Goal: Use online tool/utility: Use online tool/utility

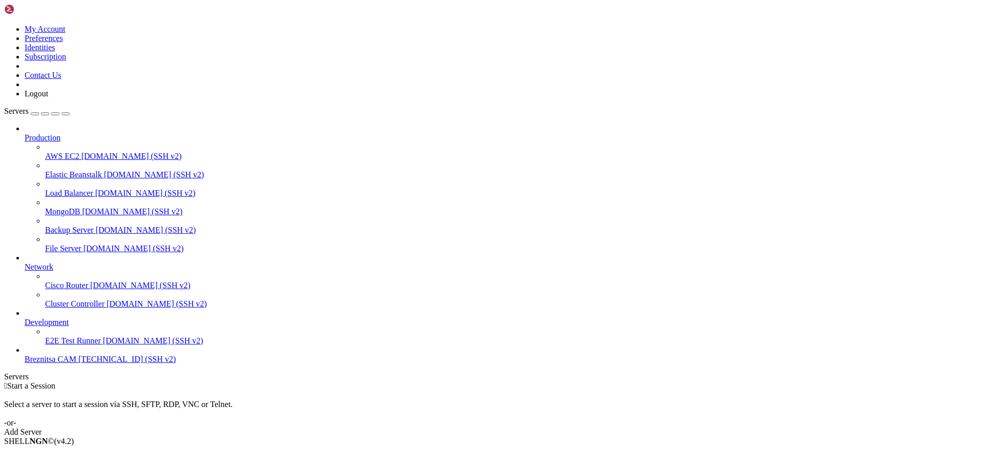
click at [76, 363] on span "Breznitsa CAM" at bounding box center [51, 359] width 52 height 9
click at [74, 364] on link "Breznitsa CAM [TECHNICAL_ID] (SSH v2)" at bounding box center [502, 359] width 955 height 9
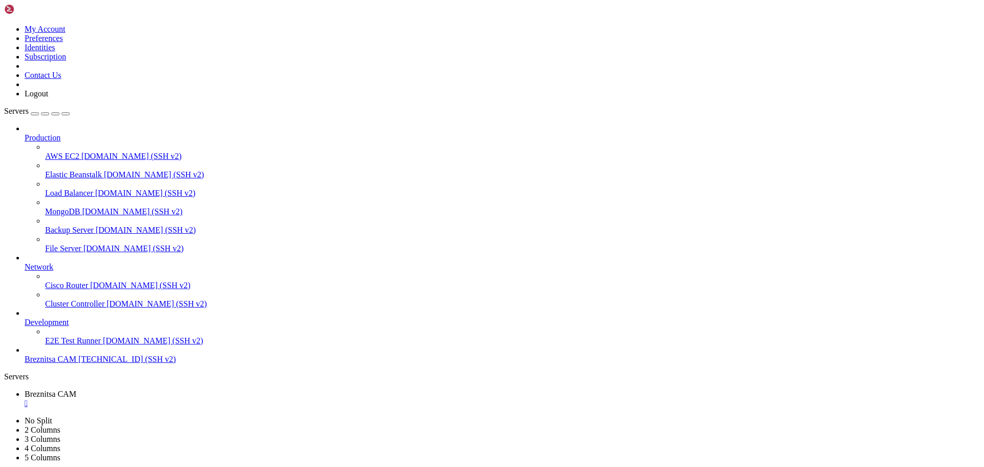
scroll to position [4469, 0]
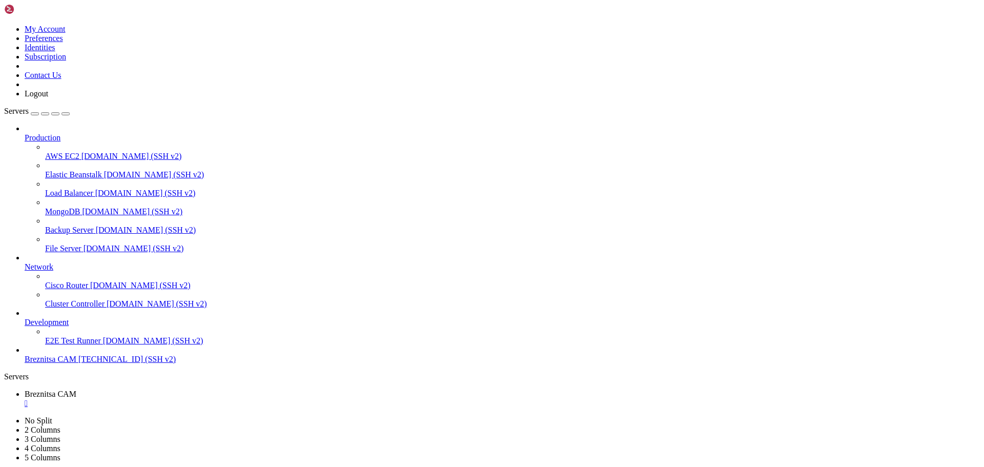
drag, startPoint x: 9, startPoint y: 737, endPoint x: 440, endPoint y: 945, distance: 478.5
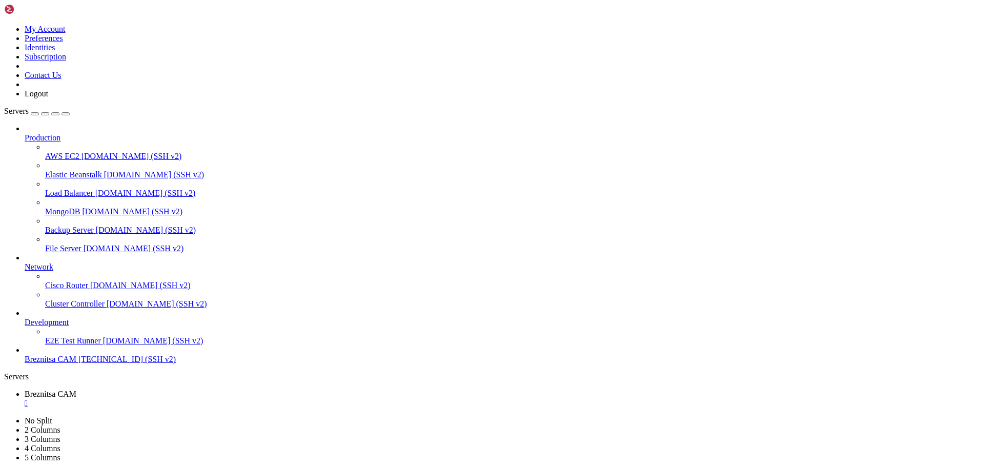
drag, startPoint x: 382, startPoint y: 956, endPoint x: 356, endPoint y: 963, distance: 27.6
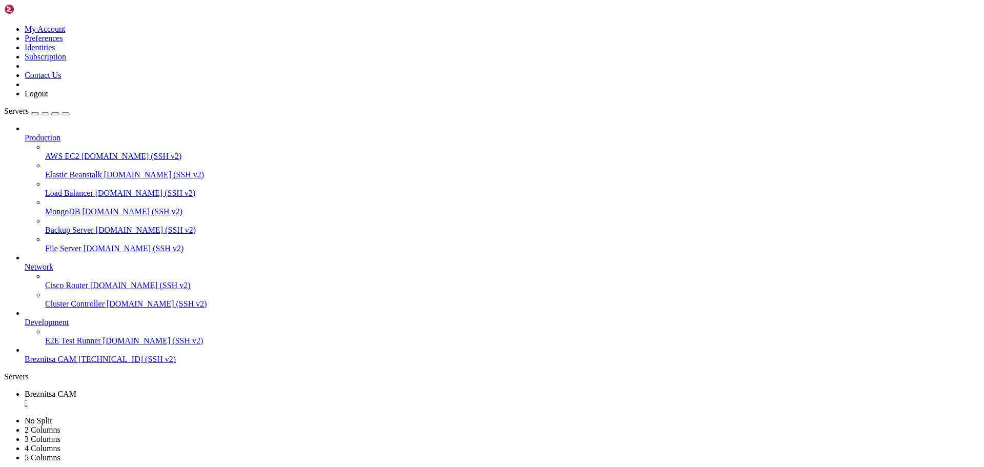
scroll to position [5009, 0]
drag, startPoint x: 8, startPoint y: 824, endPoint x: 631, endPoint y: 956, distance: 636.9
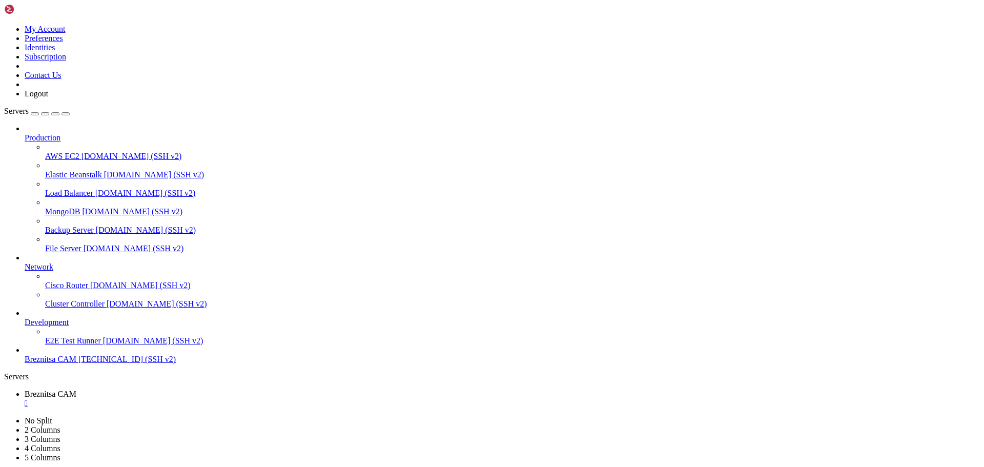
scroll to position [5052, 0]
drag, startPoint x: 377, startPoint y: 961, endPoint x: 358, endPoint y: 961, distance: 18.4
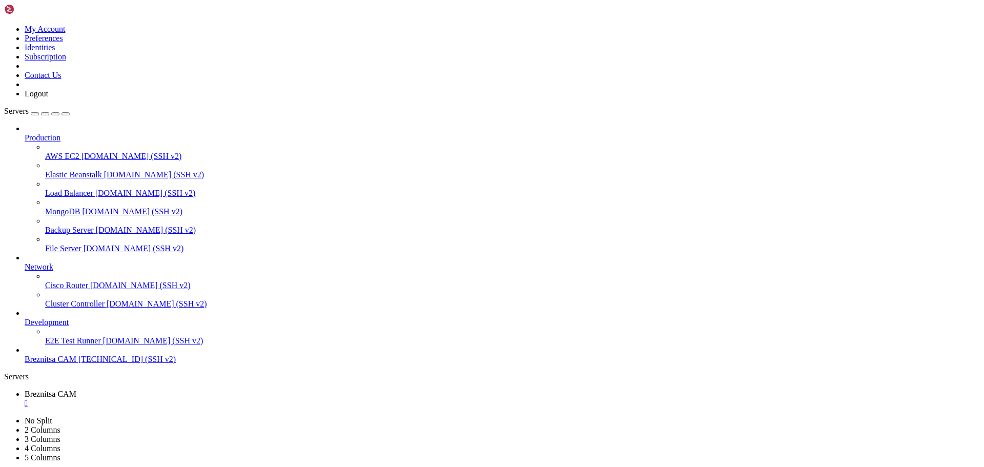
drag, startPoint x: 6, startPoint y: 711, endPoint x: 108, endPoint y: 758, distance: 111.9
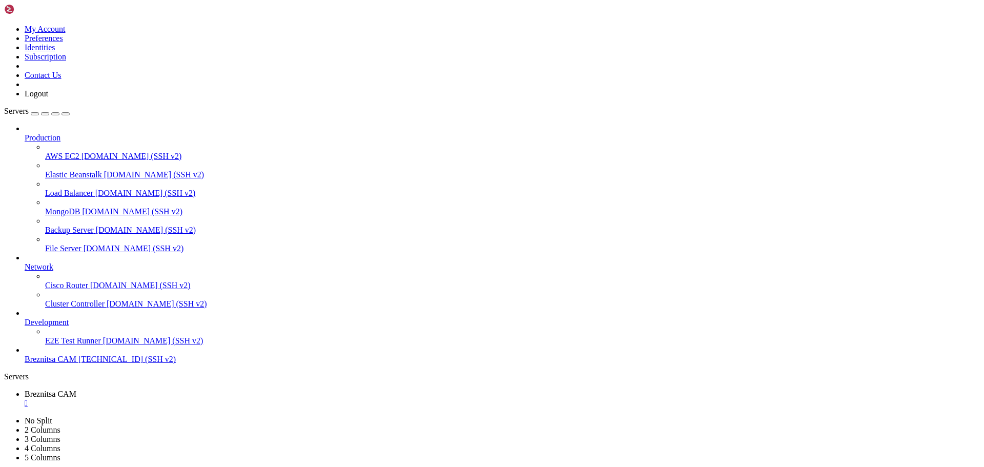
drag, startPoint x: 9, startPoint y: 710, endPoint x: 338, endPoint y: 946, distance: 404.6
